Goal: Information Seeking & Learning: Learn about a topic

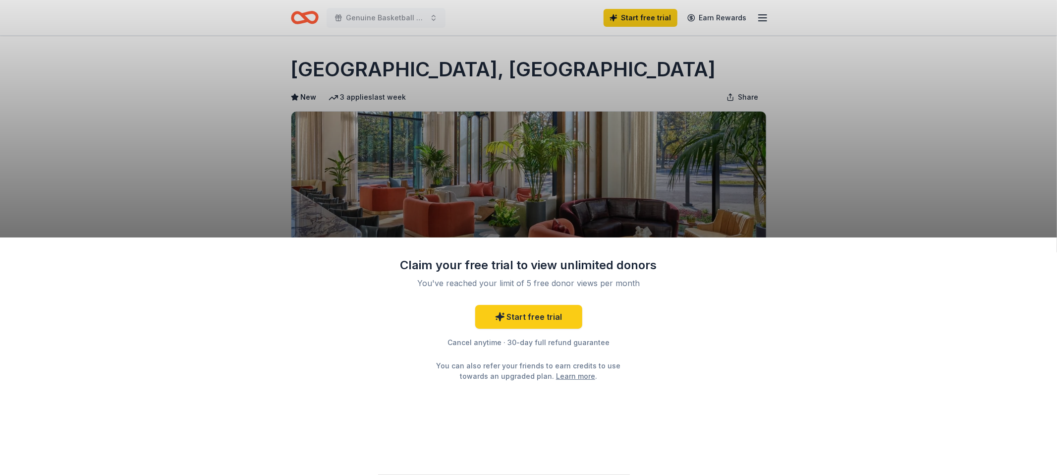
click at [1033, 137] on div "Claim your free trial to view unlimited donors You've reached your limit of 5 f…" at bounding box center [528, 237] width 1057 height 475
click at [969, 100] on div "Claim your free trial to view unlimited donors You've reached your limit of 5 f…" at bounding box center [528, 237] width 1057 height 475
click at [967, 105] on div "Claim your free trial to view unlimited donors You've reached your limit of 5 f…" at bounding box center [528, 237] width 1057 height 475
click at [567, 378] on link "Learn more" at bounding box center [575, 376] width 39 height 10
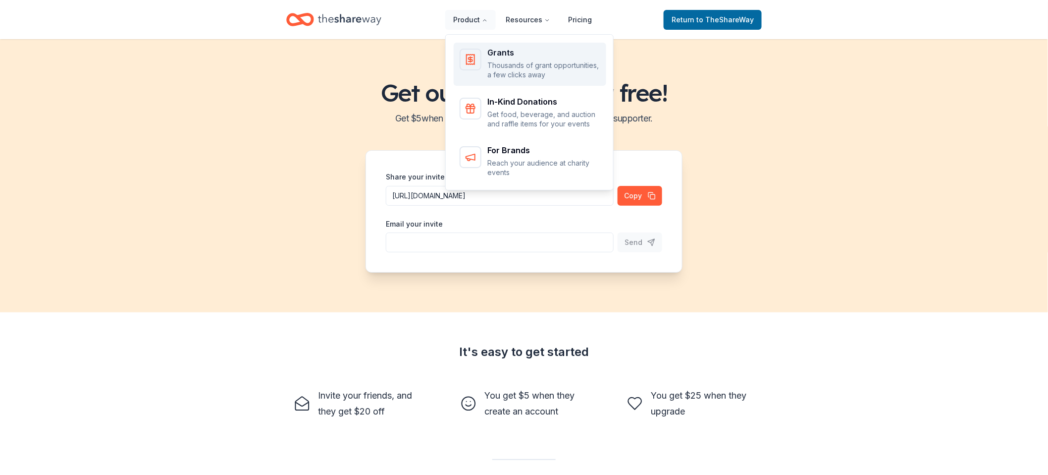
click at [482, 47] on link "Grants Thousands of grant opportunities, a few clicks away" at bounding box center [530, 64] width 153 height 43
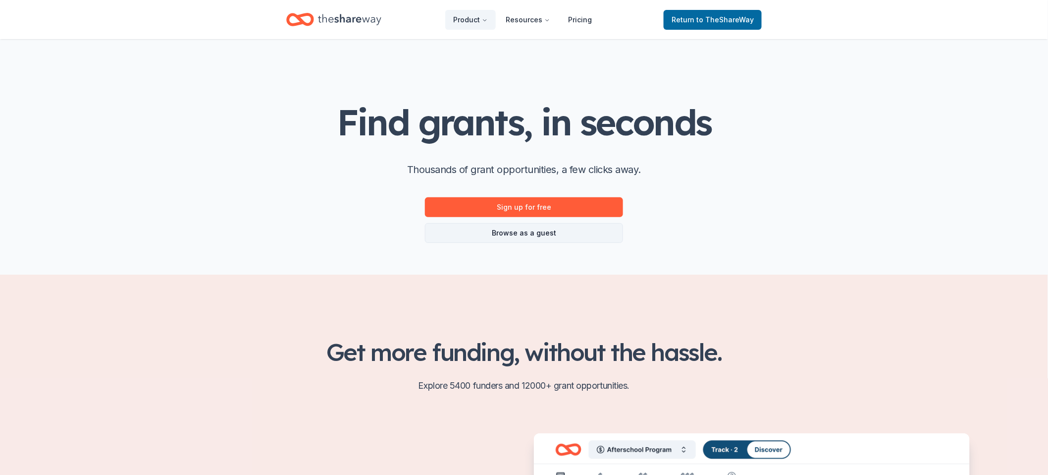
click at [552, 236] on link "Browse as a guest" at bounding box center [524, 233] width 198 height 20
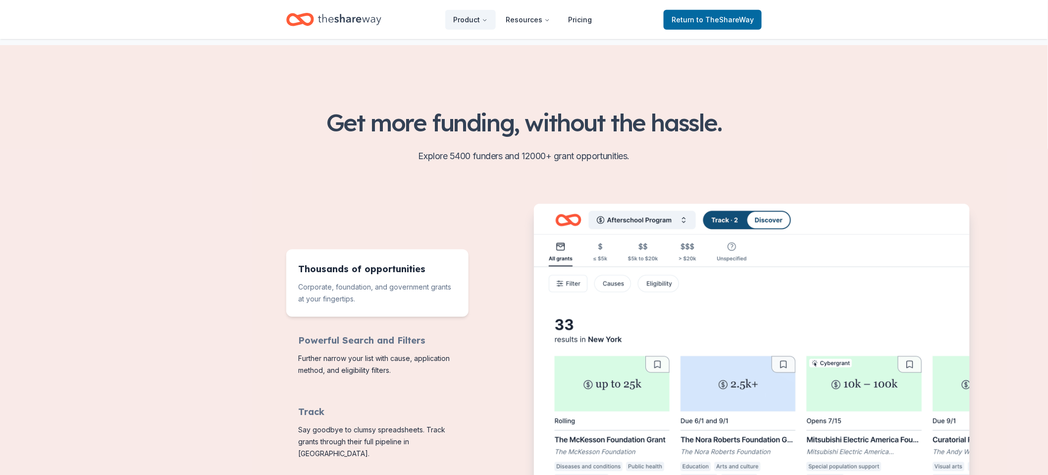
scroll to position [275, 0]
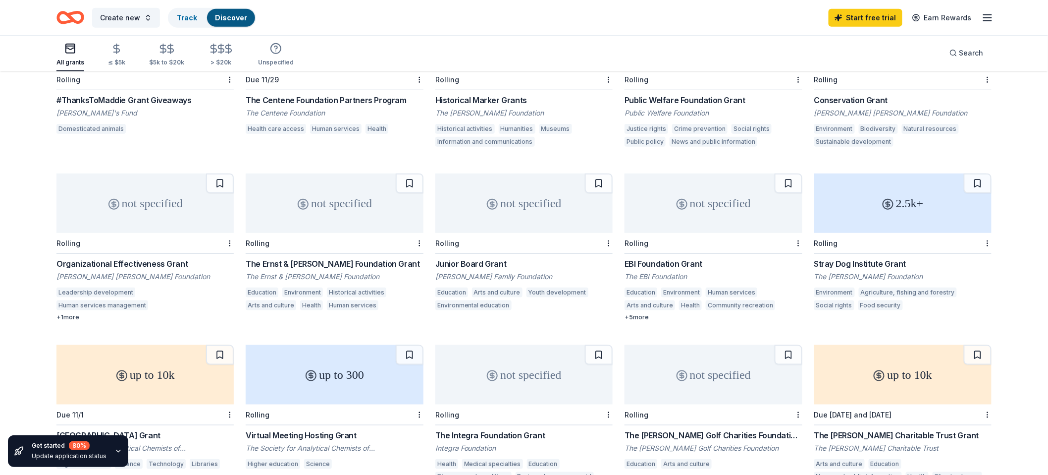
scroll to position [440, 0]
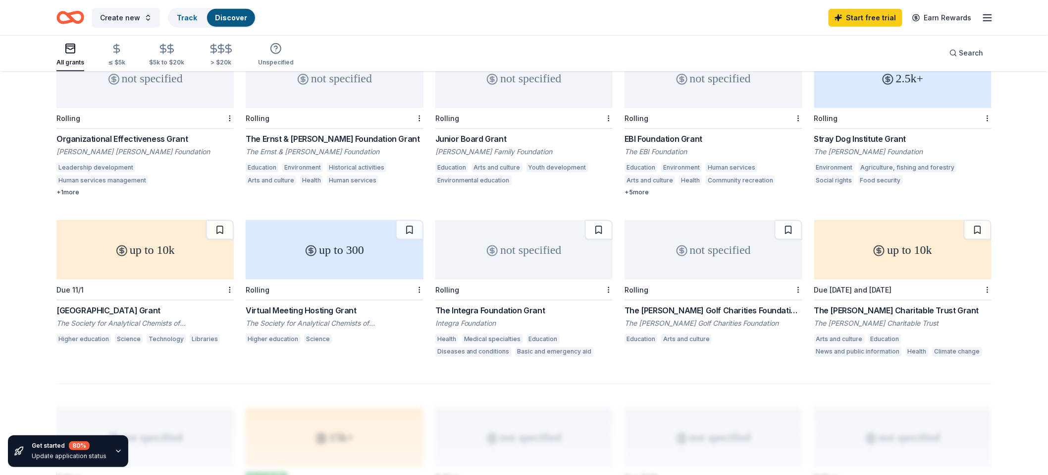
click at [923, 250] on div "up to 10k" at bounding box center [902, 249] width 177 height 59
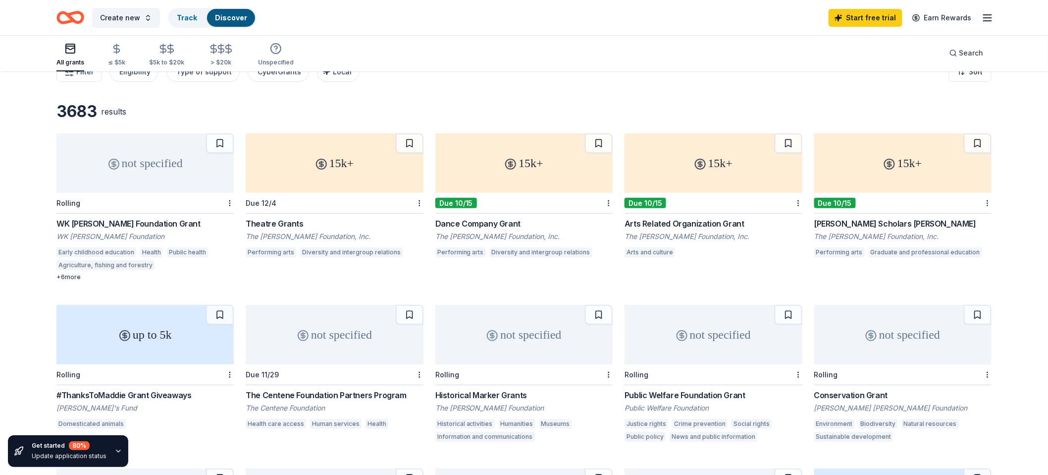
scroll to position [0, 0]
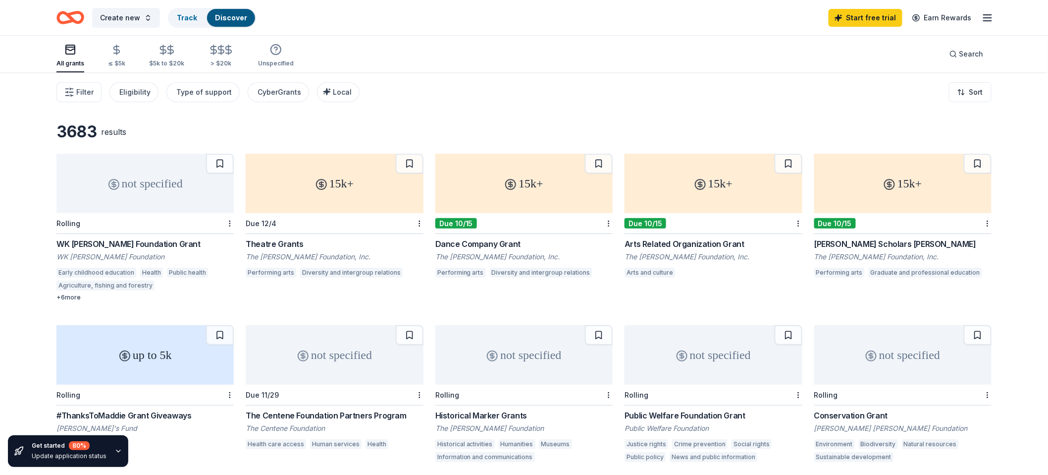
click at [560, 204] on div "15k+" at bounding box center [523, 183] width 177 height 59
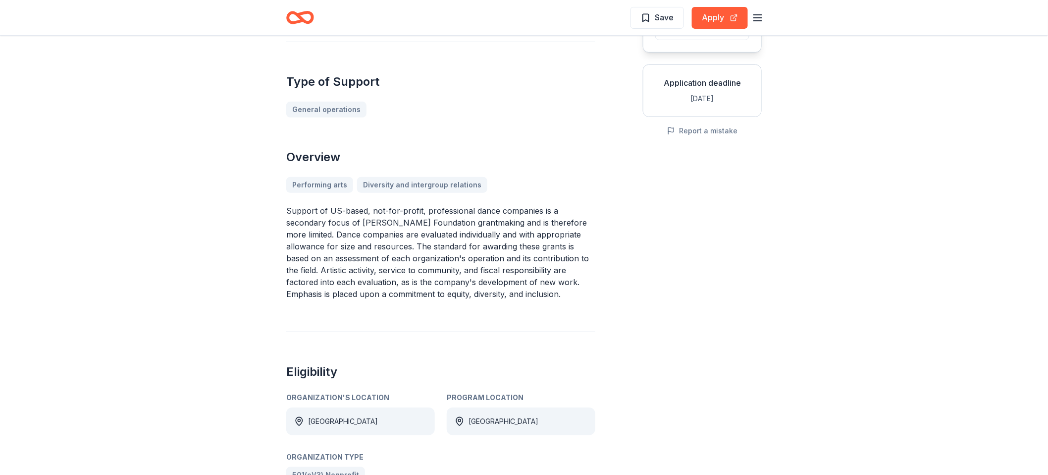
scroll to position [140, 0]
